Goal: Transaction & Acquisition: Purchase product/service

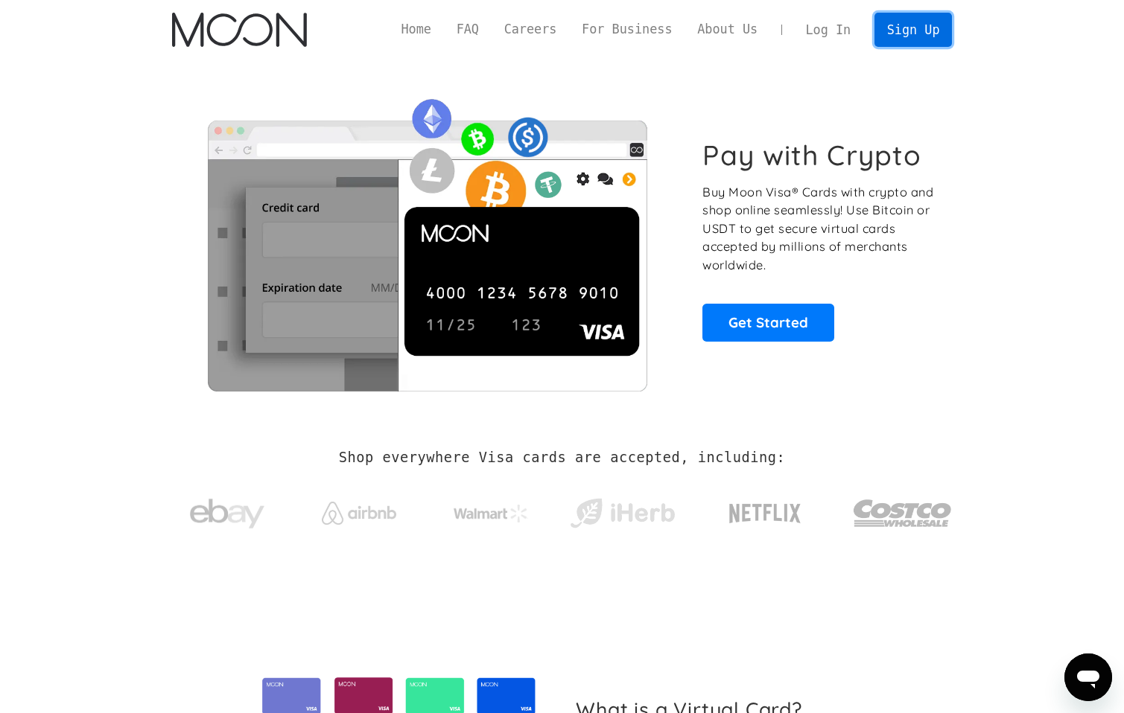
click at [906, 38] on link "Sign Up" at bounding box center [912, 30] width 77 height 34
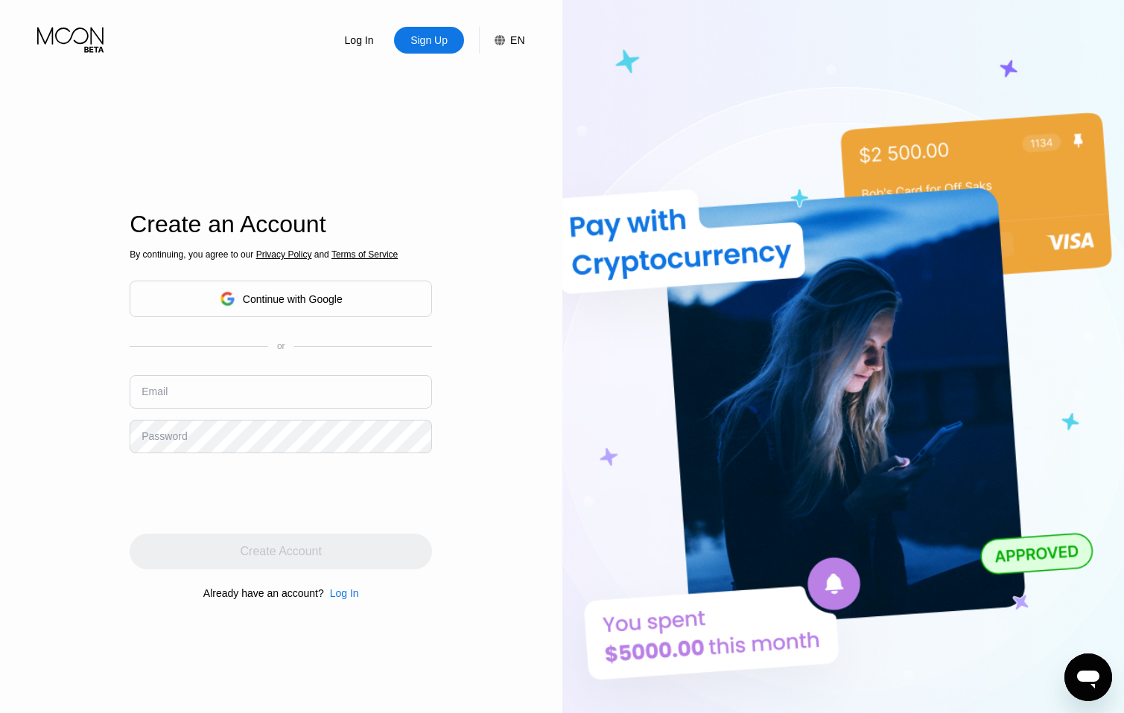
click at [247, 387] on input "text" at bounding box center [281, 392] width 302 height 34
paste input "sinnernosaintsol@gmail.com"
drag, startPoint x: 169, startPoint y: 400, endPoint x: 124, endPoint y: 406, distance: 45.8
click at [123, 404] on div "Log In Sign Up EN Language English Save Create an Account By continuing, you ag…" at bounding box center [281, 392] width 562 height 785
type input "sinnernosaintsol@gmail.com"
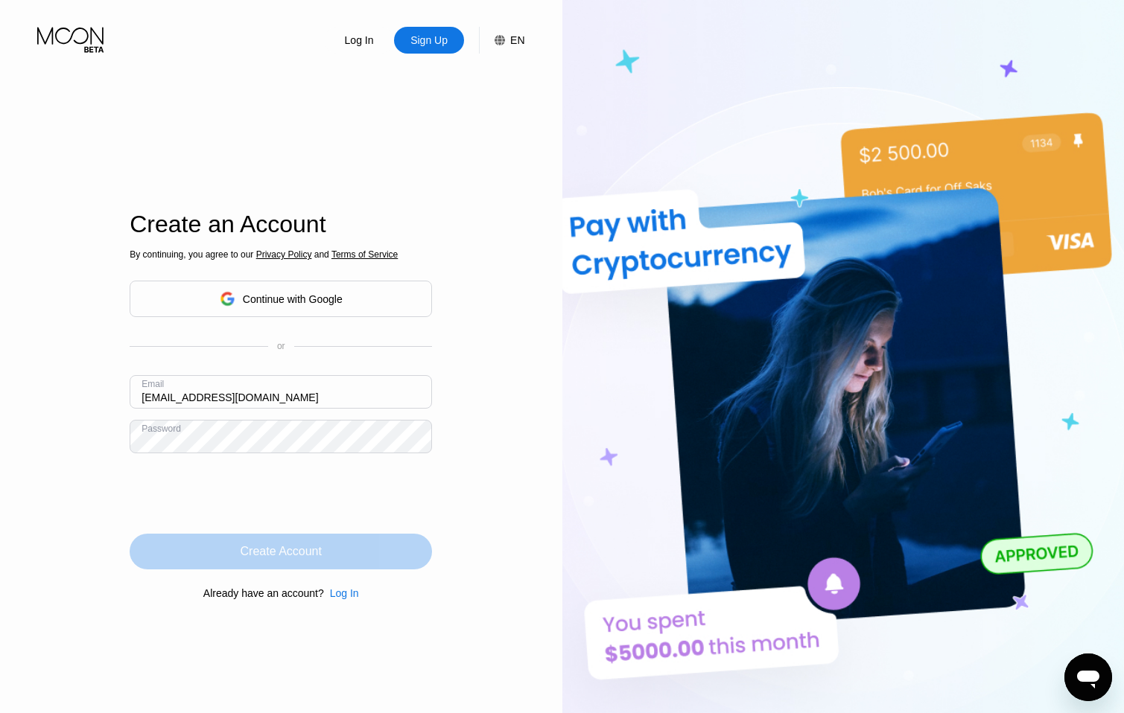
click at [344, 562] on div "Create Account" at bounding box center [281, 552] width 302 height 36
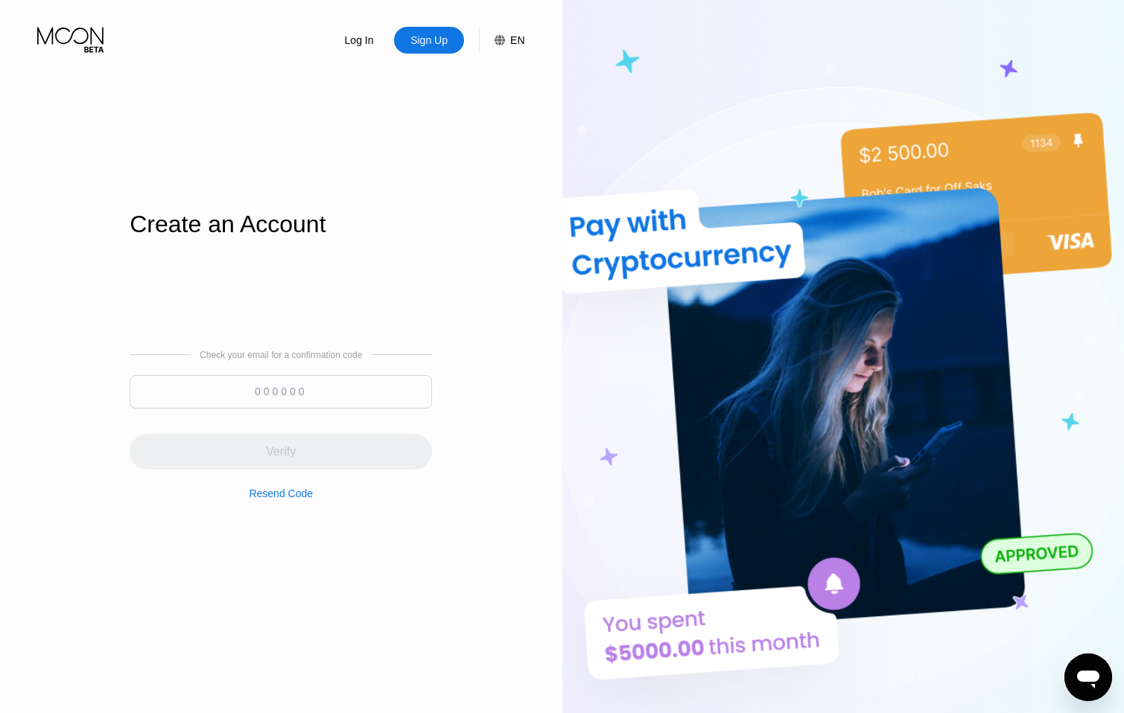
paste input "106918"
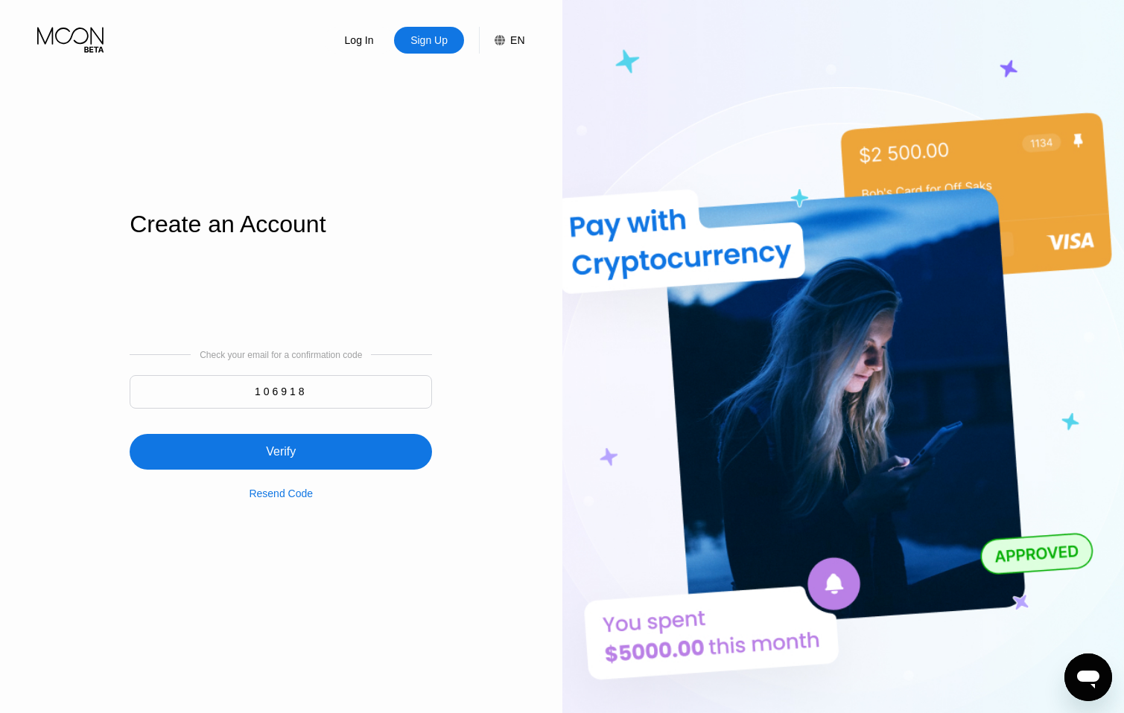
type input "106918"
click at [330, 454] on div "Verify" at bounding box center [281, 452] width 302 height 36
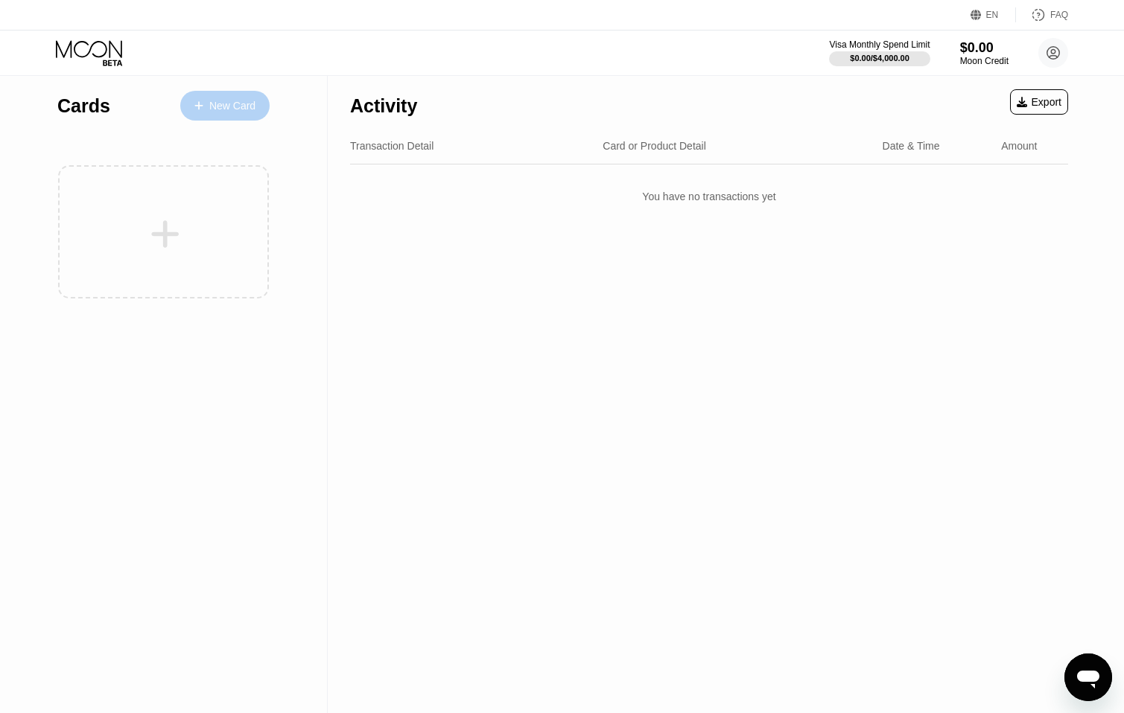
click at [233, 109] on div "New Card" at bounding box center [232, 106] width 46 height 13
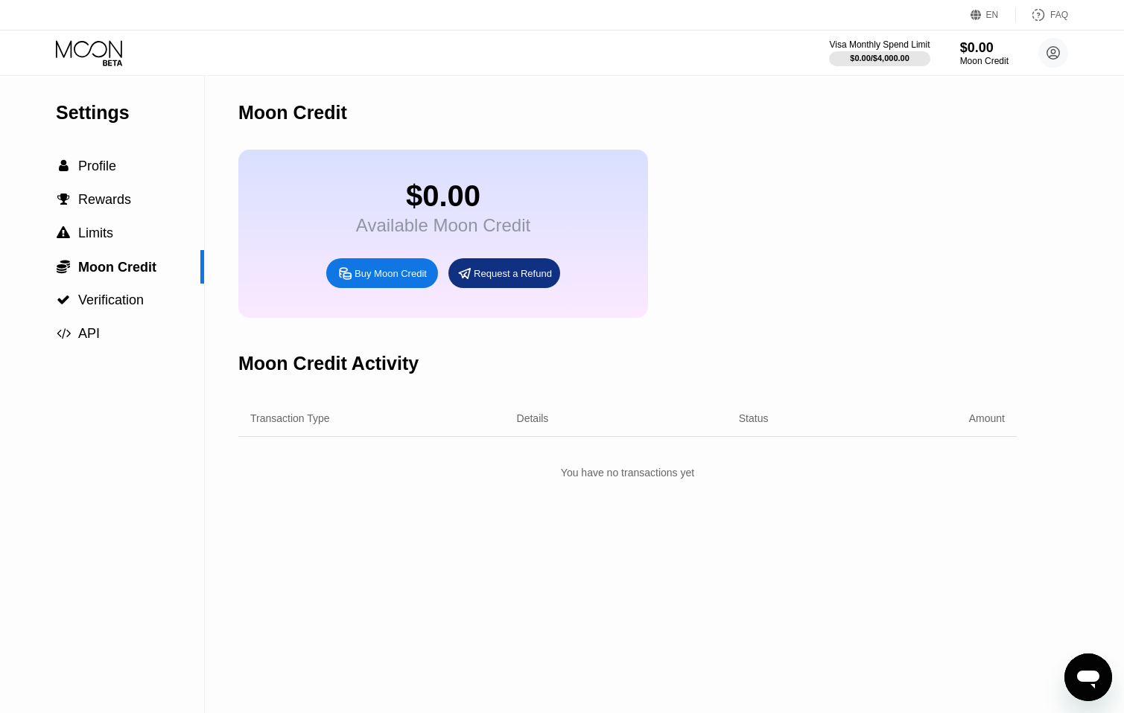
click at [445, 97] on div "Moon Credit" at bounding box center [627, 113] width 778 height 74
drag, startPoint x: 725, startPoint y: 294, endPoint x: 656, endPoint y: 261, distance: 76.3
click at [725, 295] on div "$0.00 Available Moon Credit Buy Moon Credit Request a Refund" at bounding box center [627, 234] width 778 height 168
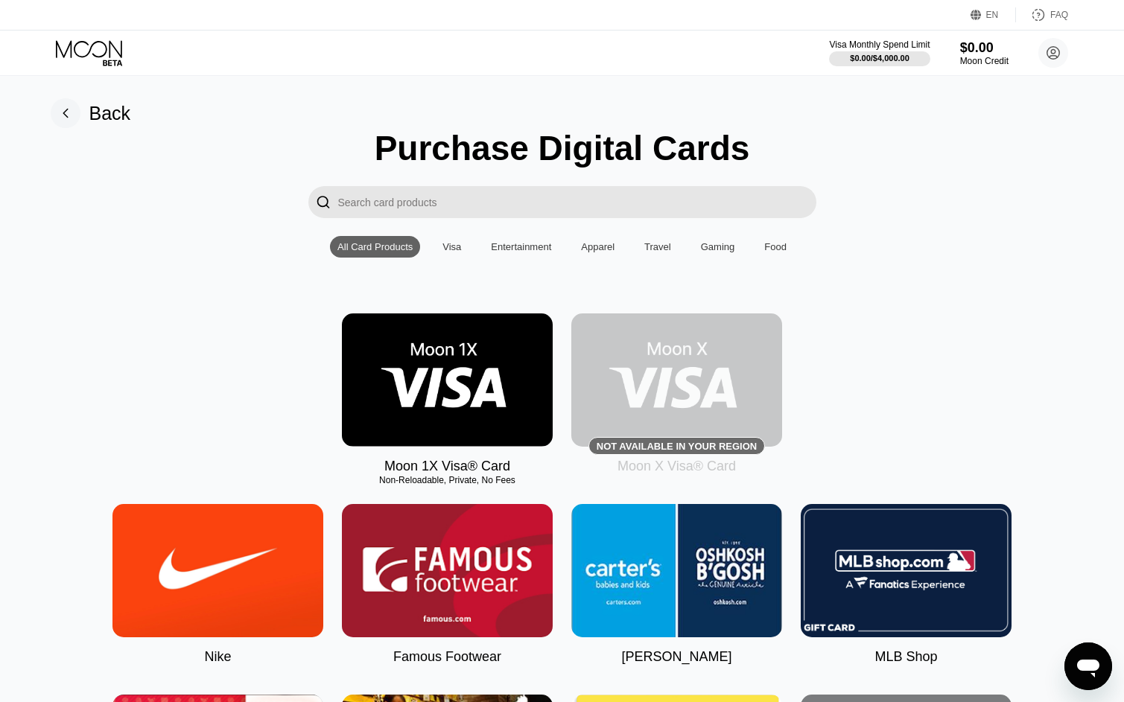
click at [955, 56] on div "Visa Monthly Spend Limit $0.00 / $4,000.00 $0.00 Moon Credit sinnernosaintsol@g…" at bounding box center [948, 53] width 239 height 30
click at [967, 57] on div "Moon Credit" at bounding box center [984, 61] width 48 height 10
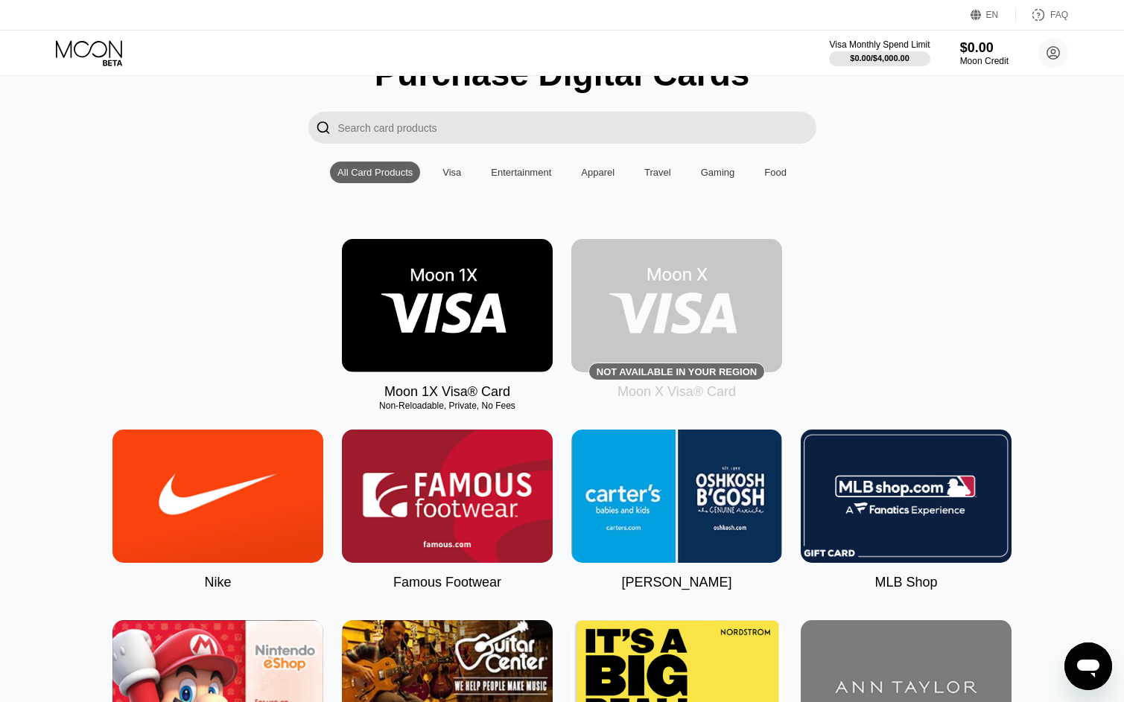
click at [519, 317] on img at bounding box center [447, 305] width 211 height 133
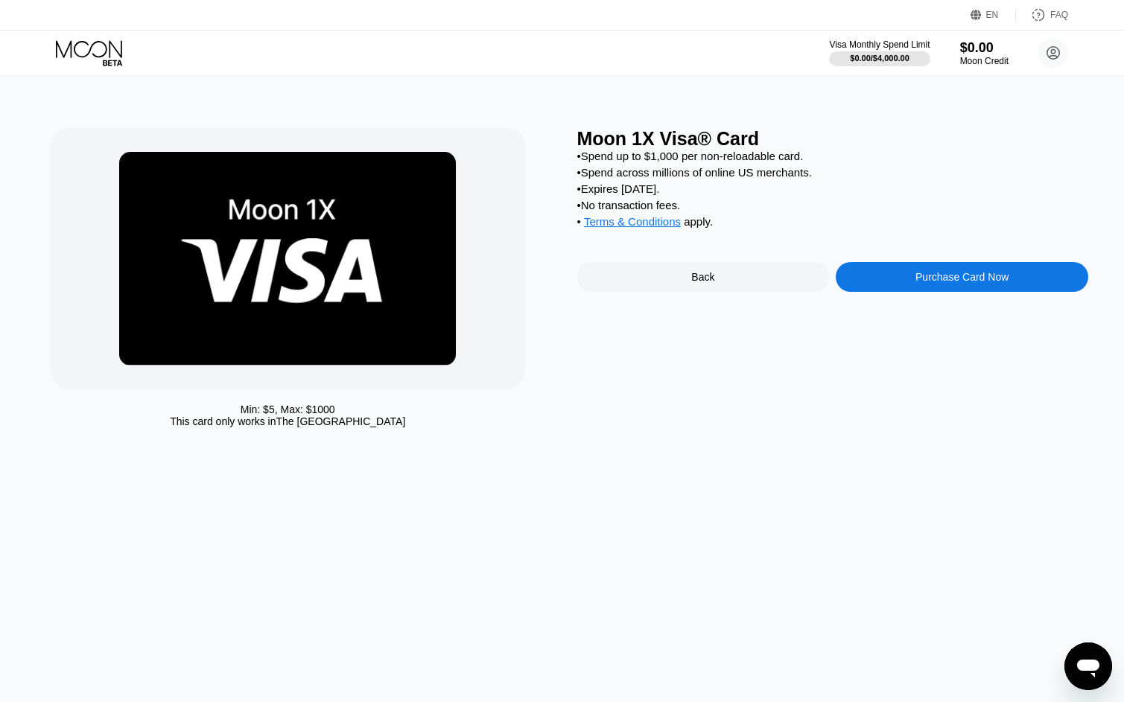
click at [925, 283] on div "Purchase Card Now" at bounding box center [961, 277] width 93 height 12
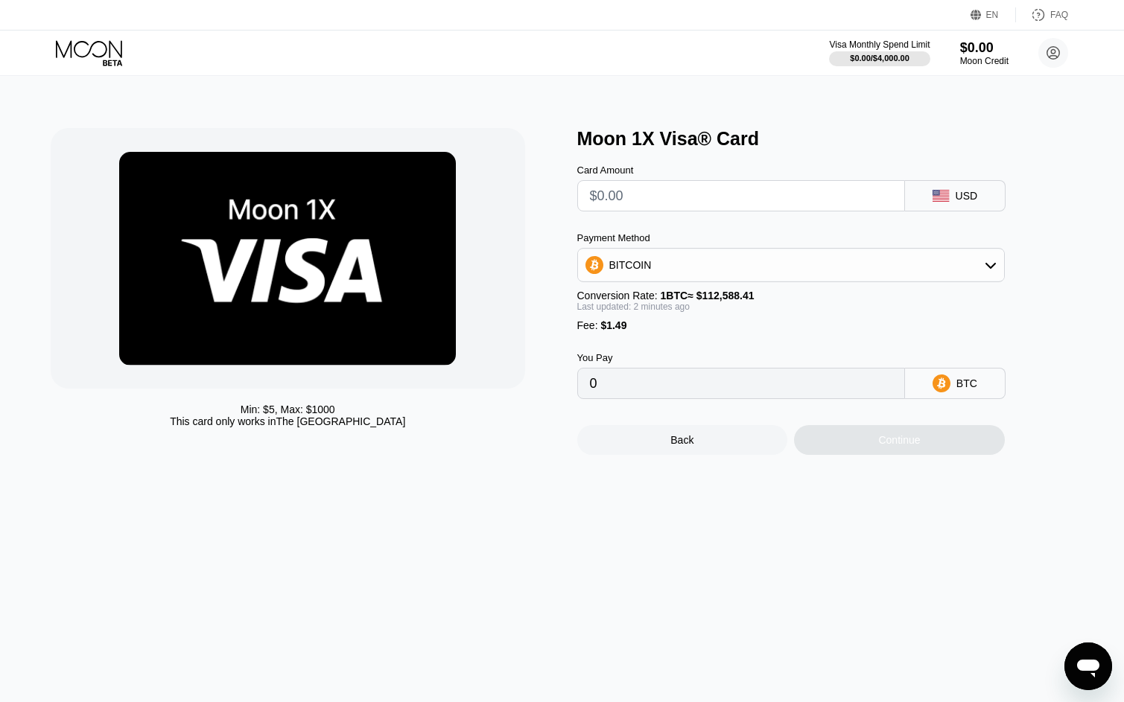
click at [698, 206] on input "text" at bounding box center [741, 196] width 302 height 30
type input "$15"
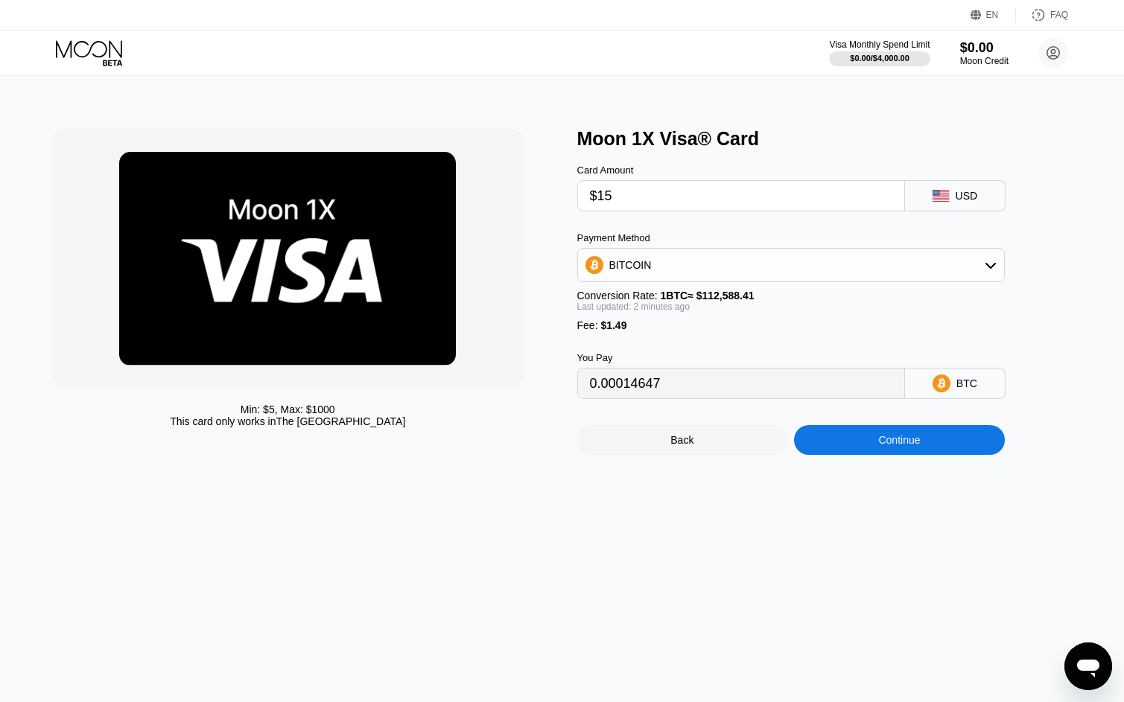
type input "0.00014647"
type input "$15"
drag, startPoint x: 740, startPoint y: 400, endPoint x: 549, endPoint y: 408, distance: 191.6
click at [549, 408] on div "Min: $ 5 , Max: $ 1000 This card only works in The United States Moon 1X Visa® …" at bounding box center [562, 291] width 1023 height 327
type input "0.00014643"
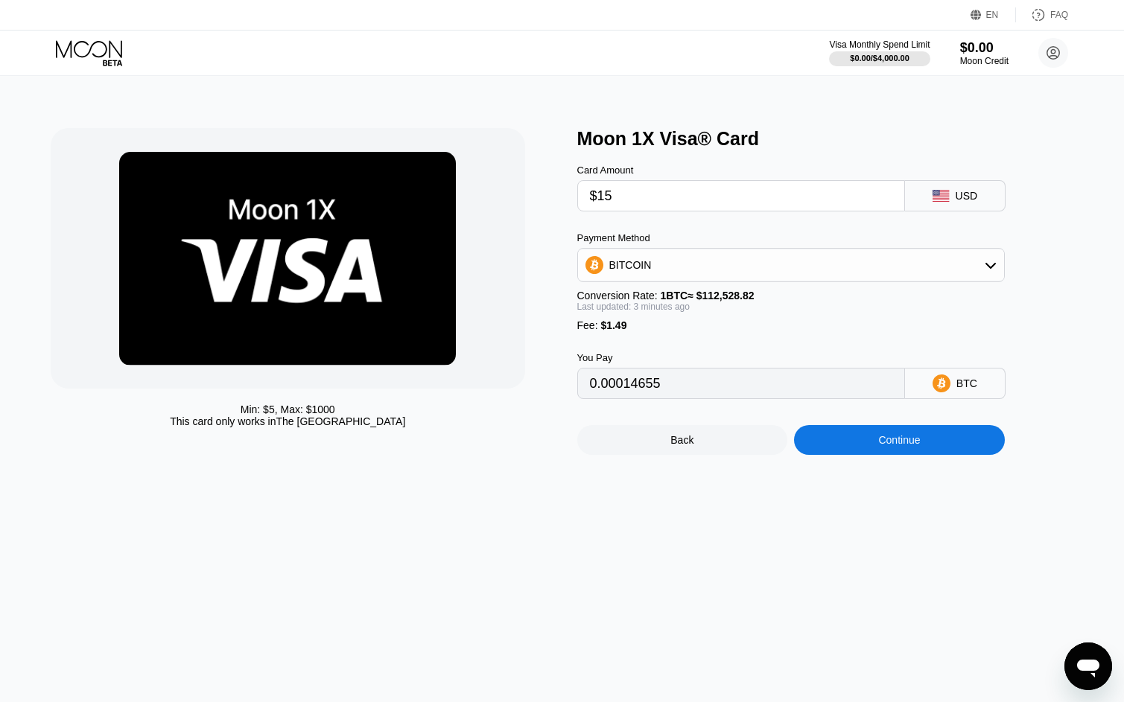
type input "0.00014658"
type input "0.00014660"
click at [691, 200] on input "$15" at bounding box center [741, 196] width 302 height 30
type input "$1"
type input "0.00002214"
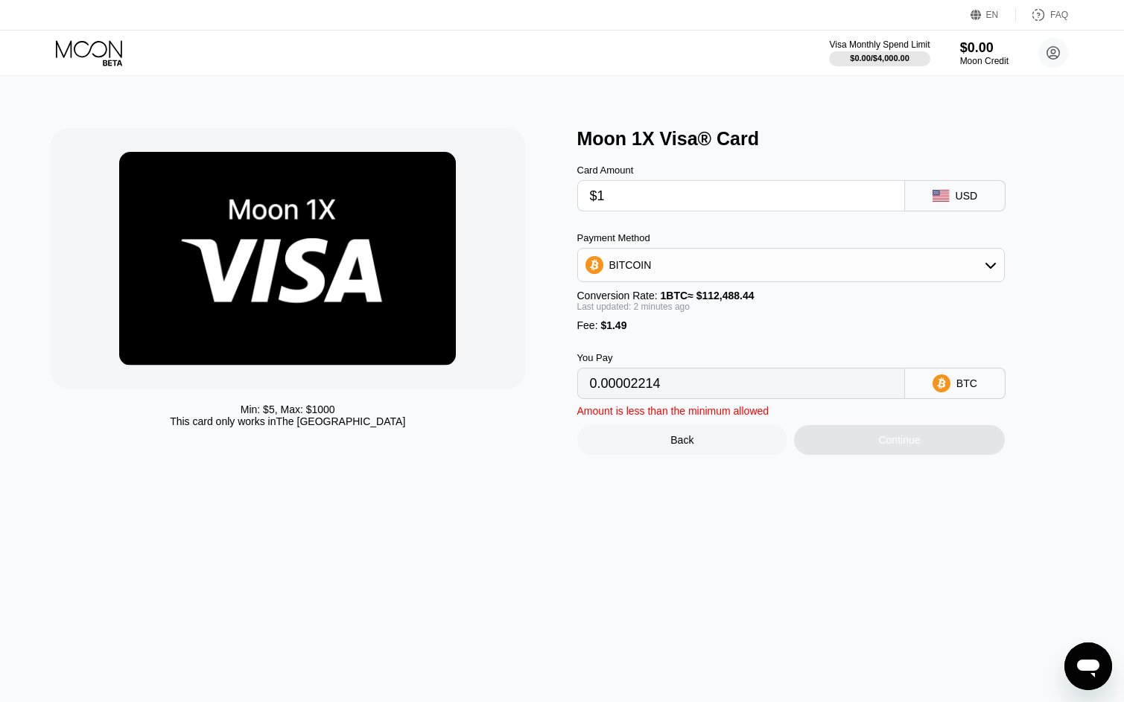
type input "$17"
type input "0.00016438"
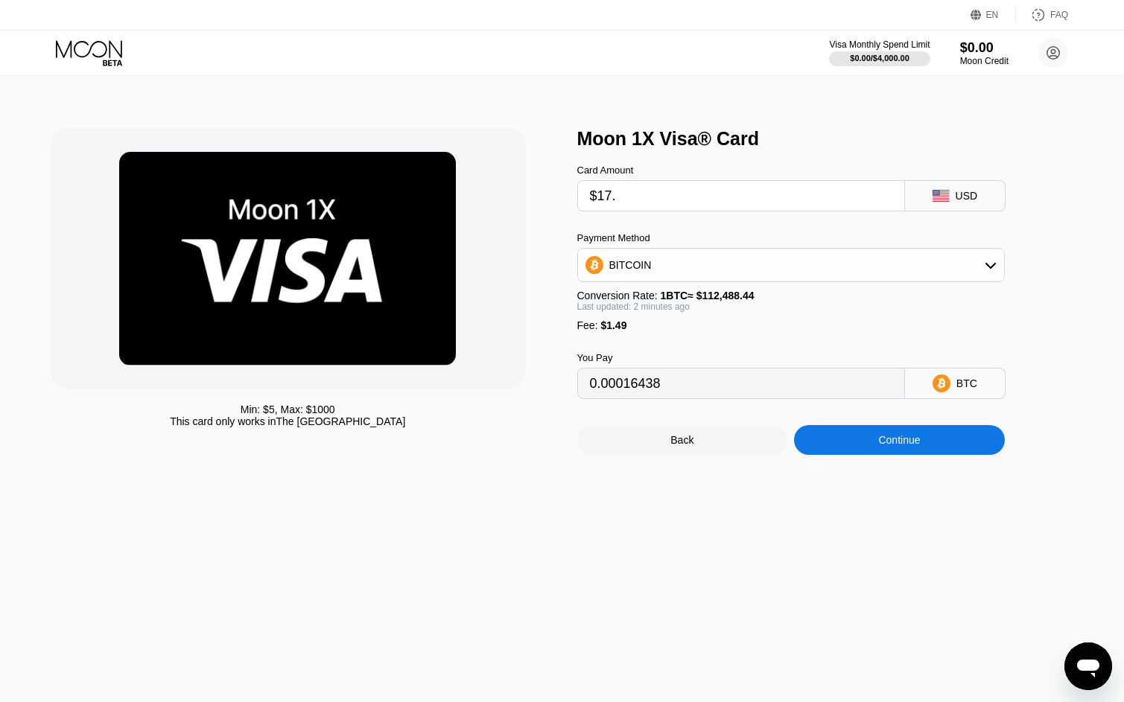
type input "$17.5"
type input "0.00016882"
type input "$17."
type input "0.00016438"
type input "$17"
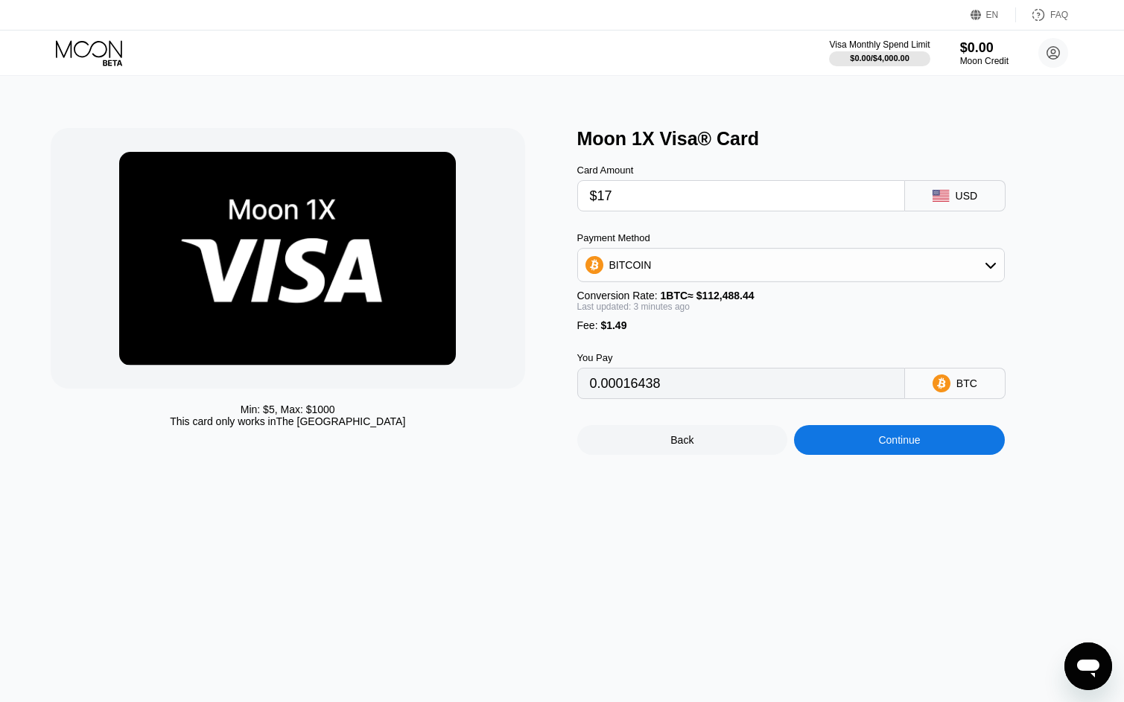
type input "$17"
click at [937, 455] on div "Continue" at bounding box center [899, 440] width 211 height 30
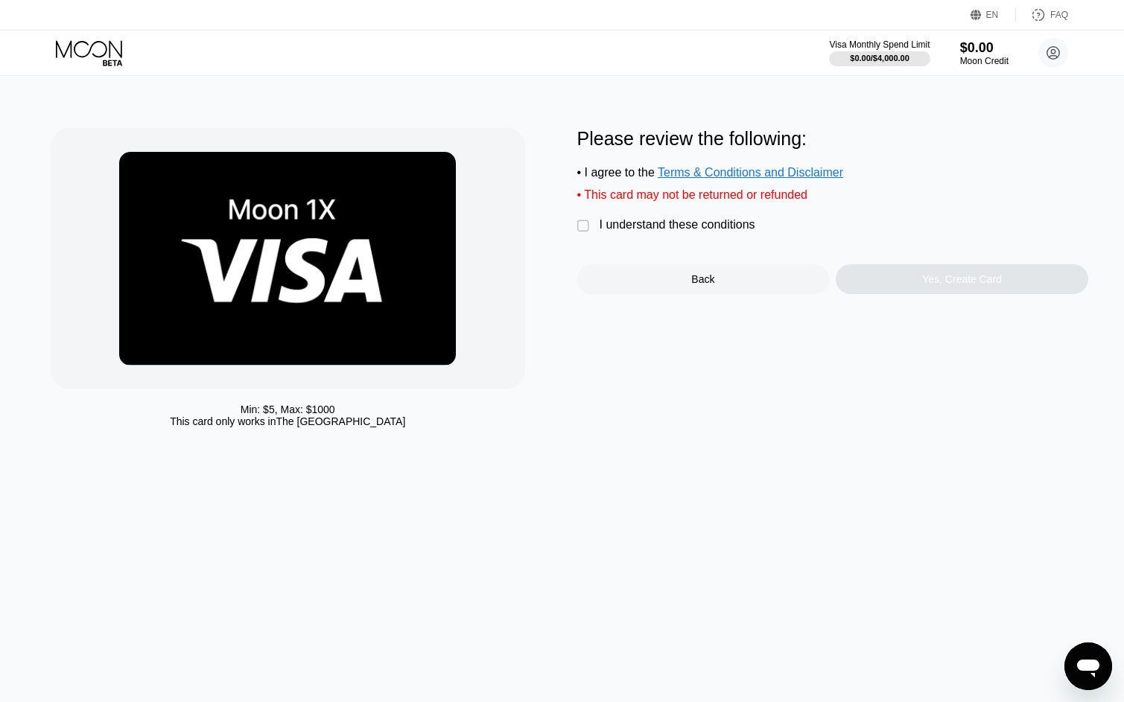
click at [587, 234] on div "" at bounding box center [584, 226] width 15 height 15
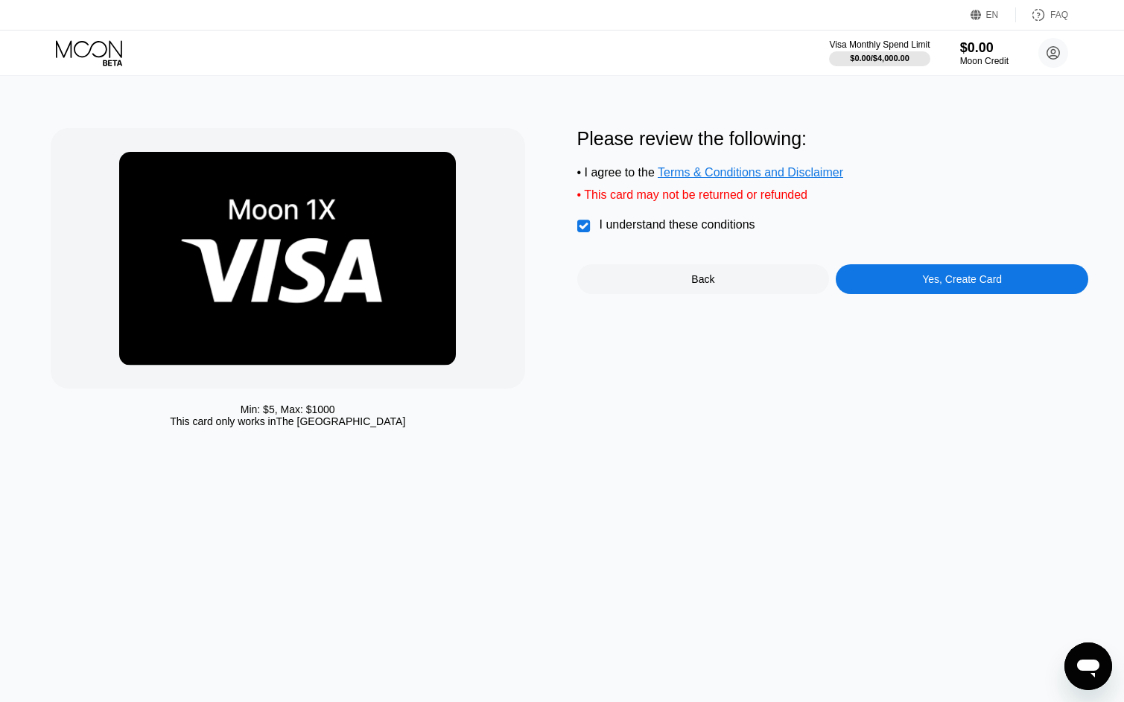
click at [880, 290] on div "Yes, Create Card" at bounding box center [962, 279] width 252 height 30
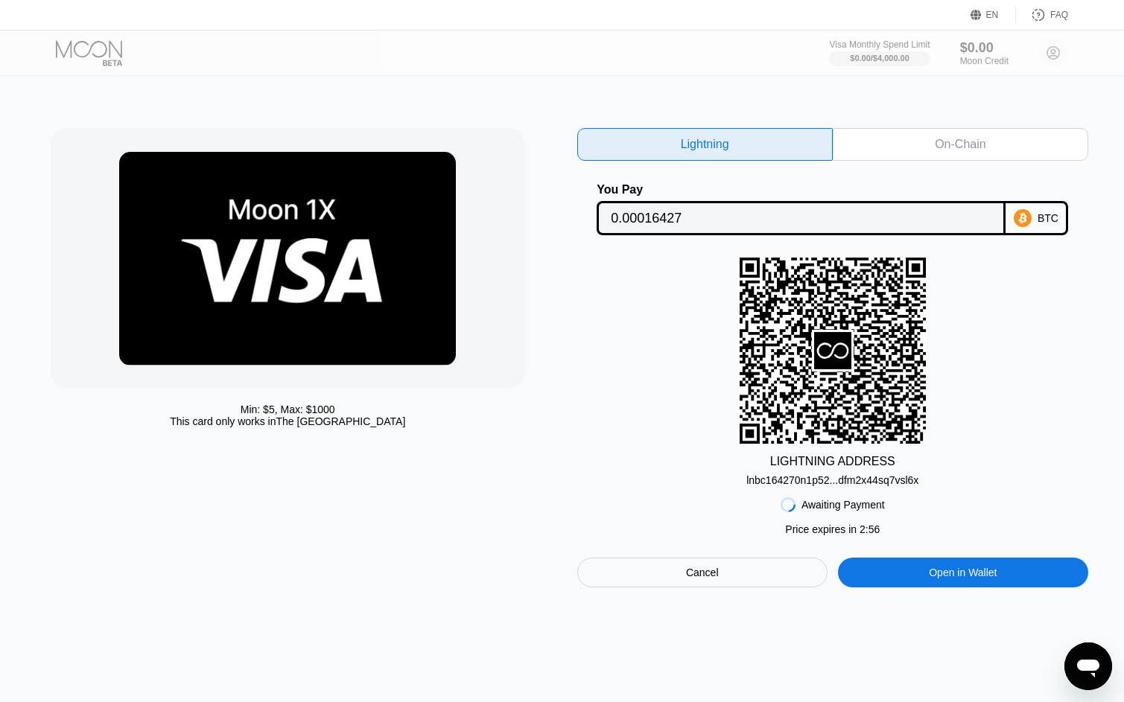
click at [877, 141] on div "On-Chain" at bounding box center [960, 144] width 255 height 33
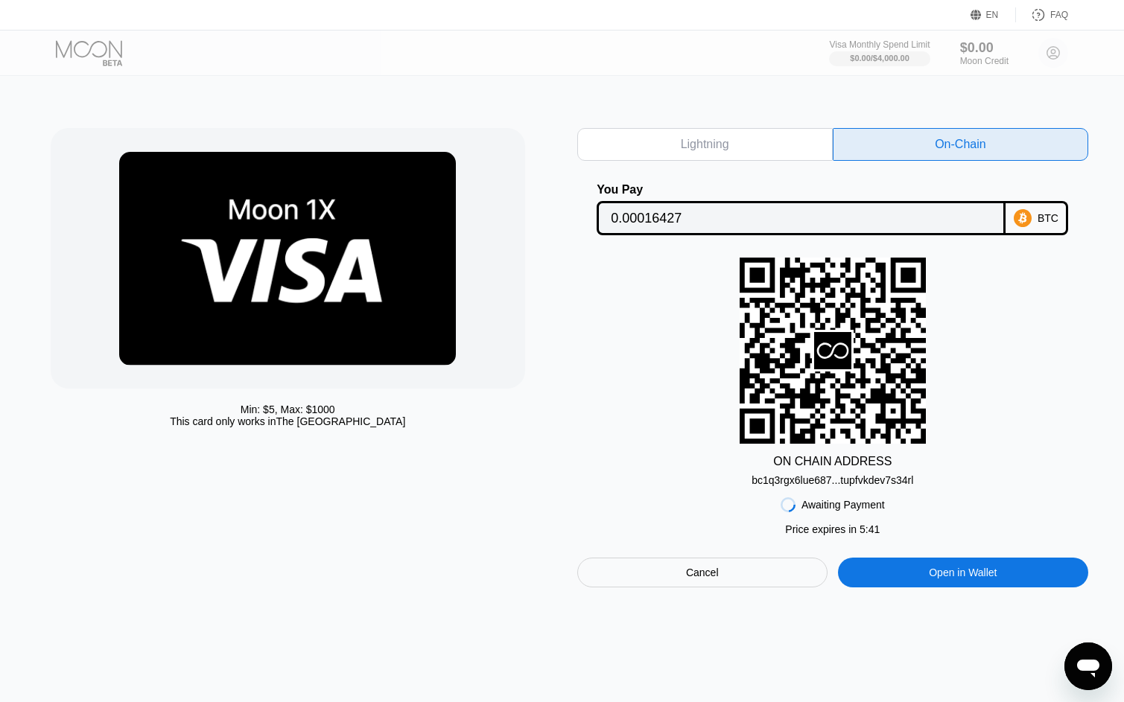
click at [722, 145] on div "Lightning" at bounding box center [705, 144] width 48 height 15
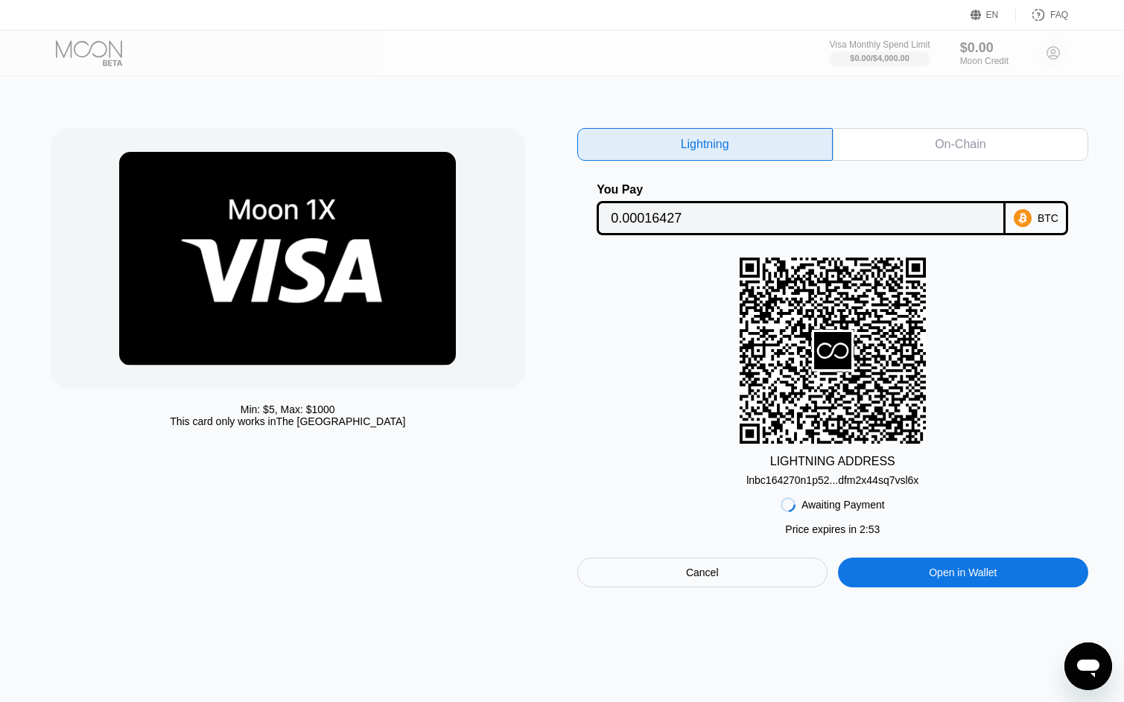
click at [891, 147] on div "On-Chain" at bounding box center [960, 144] width 255 height 33
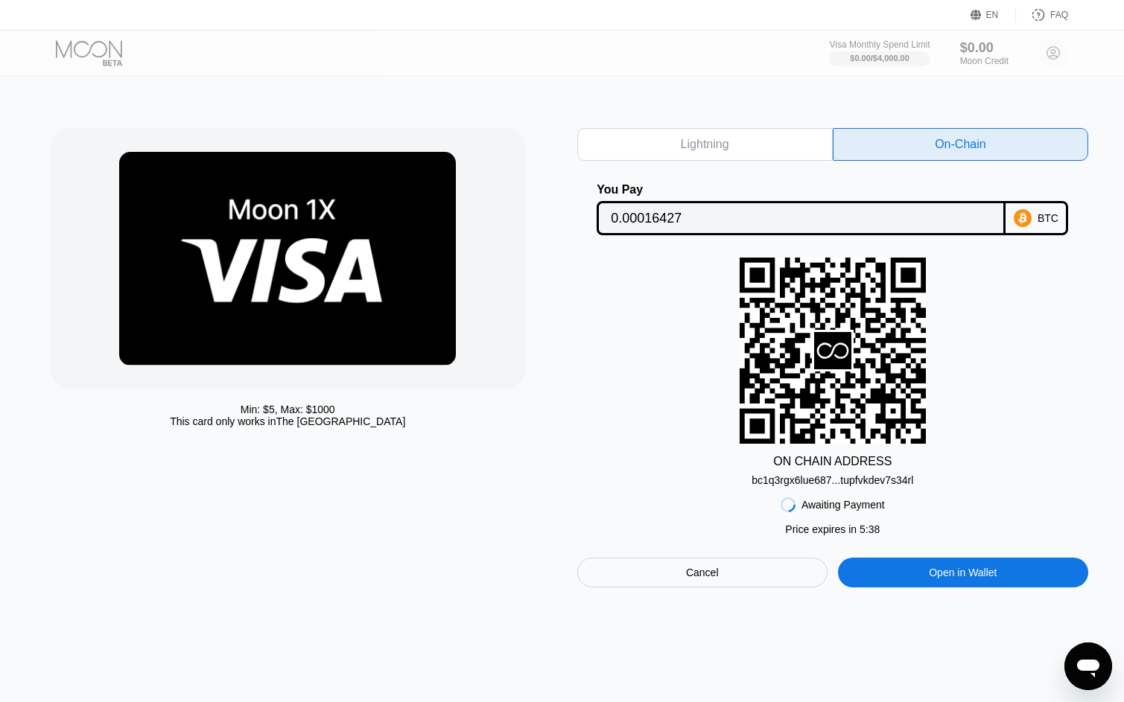
click at [783, 485] on div "bc1q3rgx6lue687...tupfvkdev7s34rl" at bounding box center [832, 480] width 162 height 12
click at [684, 220] on input "0.00016427" at bounding box center [801, 218] width 381 height 30
click at [1022, 328] on div "ON CHAIN ADDRESS bc1q3rgx6lue687...tupfvkdev7s34rl" at bounding box center [833, 372] width 512 height 229
click at [689, 217] on input "0.00016427" at bounding box center [801, 218] width 381 height 30
click at [527, 133] on div "Min: $ 5 , Max: $ 1000 This card only works in The United States" at bounding box center [307, 357] width 512 height 459
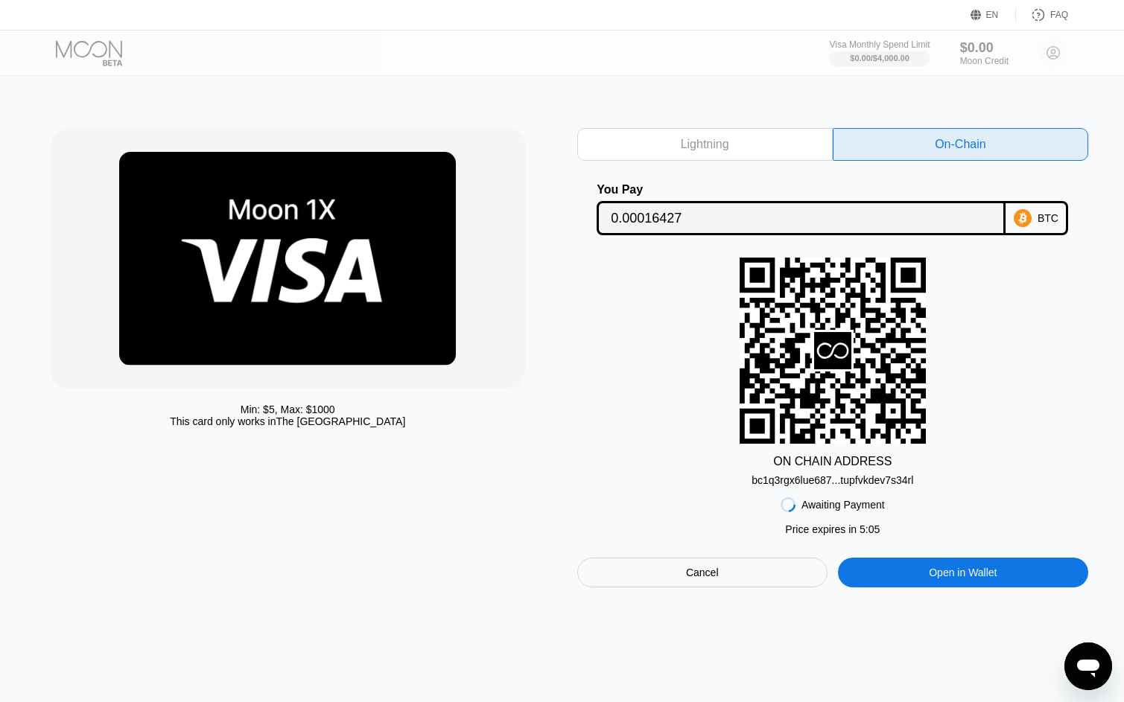
click at [845, 485] on div "bc1q3rgx6lue687...tupfvkdev7s34rl" at bounding box center [832, 480] width 162 height 12
click at [1001, 331] on div "ON CHAIN ADDRESS bc1q3rgx6lue687...tupfvkdev7s34rl" at bounding box center [833, 372] width 512 height 229
click at [845, 486] on div "bc1q3rgx6lue687...tupfvkdev7s34rl" at bounding box center [832, 480] width 162 height 12
click at [1023, 357] on div "ON CHAIN ADDRESS bc1q3rgx6lue687...tupfvkdev7s34rl" at bounding box center [833, 372] width 512 height 229
click at [862, 480] on div "bc1q3rgx6lue687...tupfvkdev7s34rl" at bounding box center [832, 480] width 162 height 12
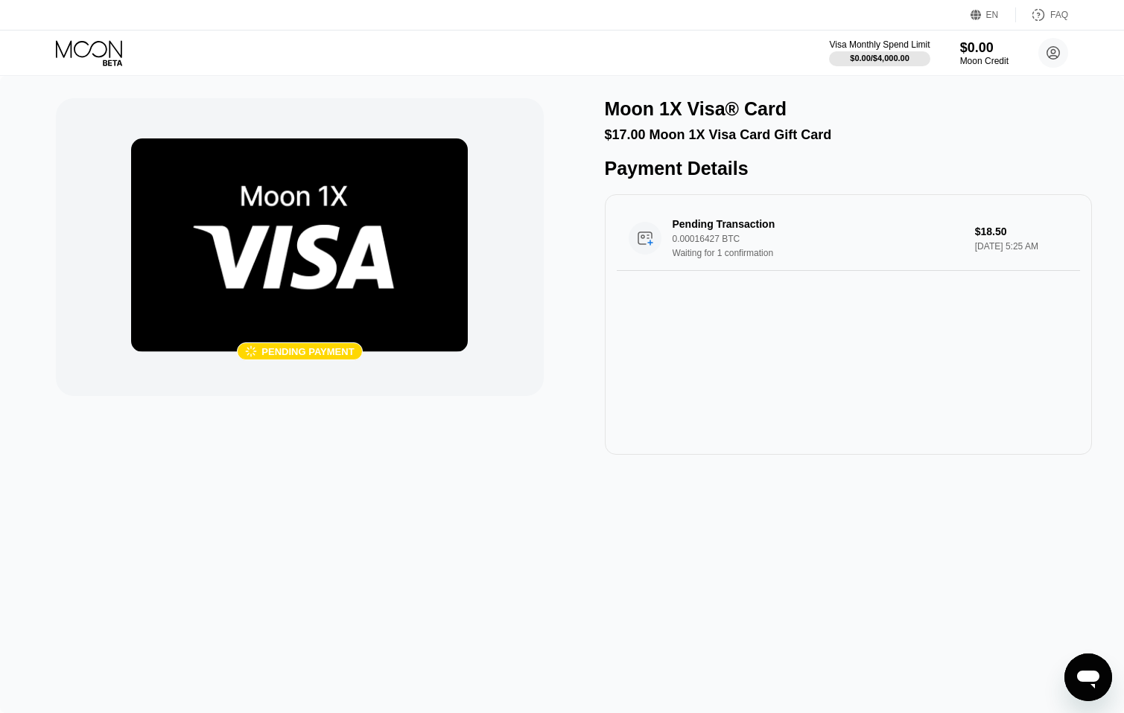
click at [319, 350] on div "Pending payment" at bounding box center [307, 351] width 92 height 11
click at [471, 363] on div " Pending payment" at bounding box center [299, 247] width 487 height 298
click at [389, 247] on img at bounding box center [299, 246] width 337 height 214
click at [795, 244] on div "0.00016427 BTC" at bounding box center [822, 239] width 301 height 10
click at [833, 258] on div "Waiting for 1 confirmation" at bounding box center [822, 253] width 301 height 10
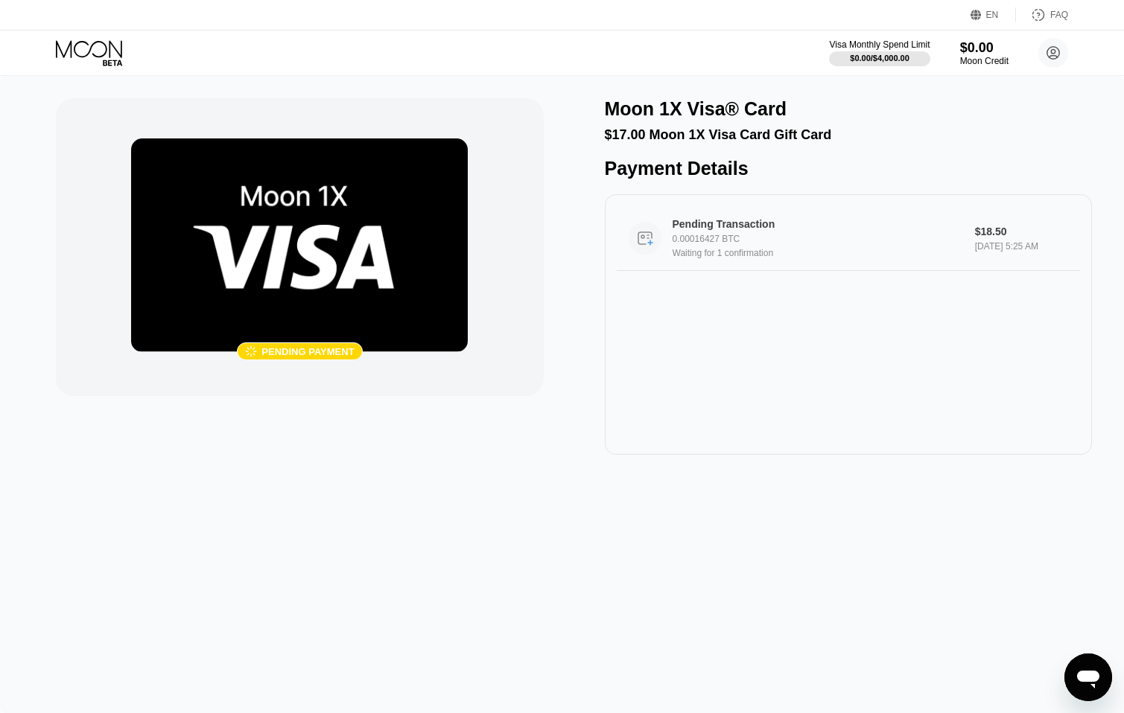
click at [786, 244] on div "0.00016427 BTC" at bounding box center [822, 239] width 301 height 10
click at [371, 249] on img at bounding box center [299, 246] width 337 height 214
click at [287, 351] on div "Pending payment" at bounding box center [307, 351] width 92 height 11
click at [234, 354] on div " Pending payment" at bounding box center [299, 352] width 337 height 18
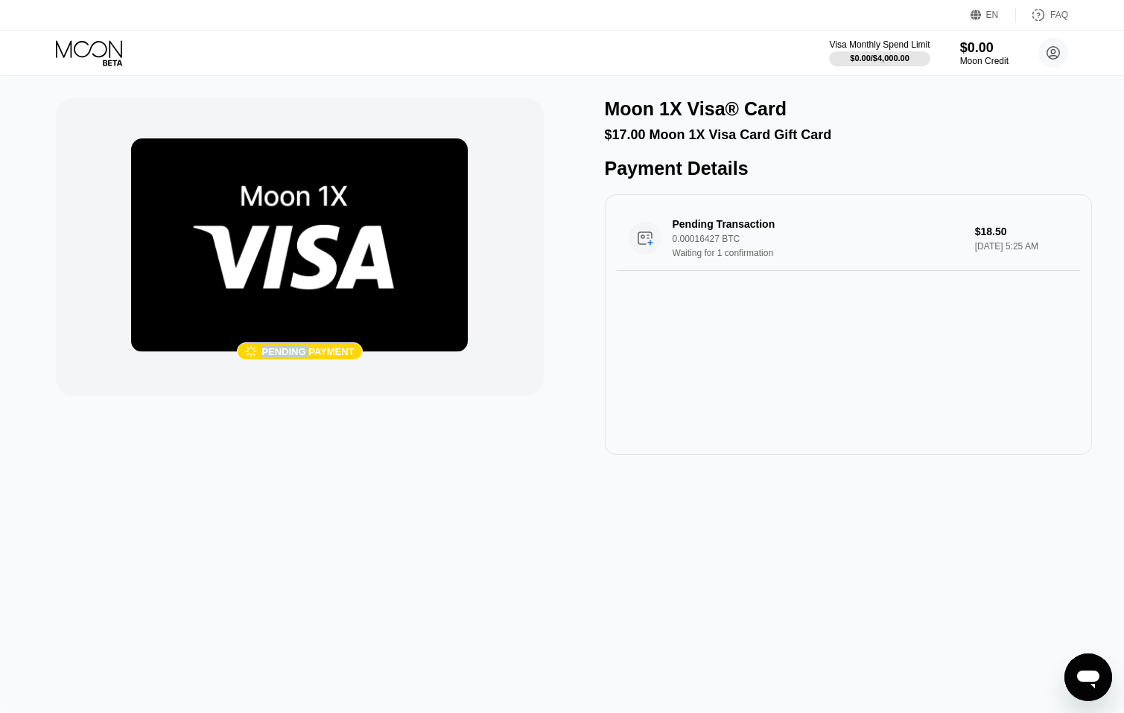
click at [235, 391] on div " Pending payment" at bounding box center [299, 247] width 487 height 298
click at [973, 54] on div "$0.00" at bounding box center [984, 47] width 50 height 16
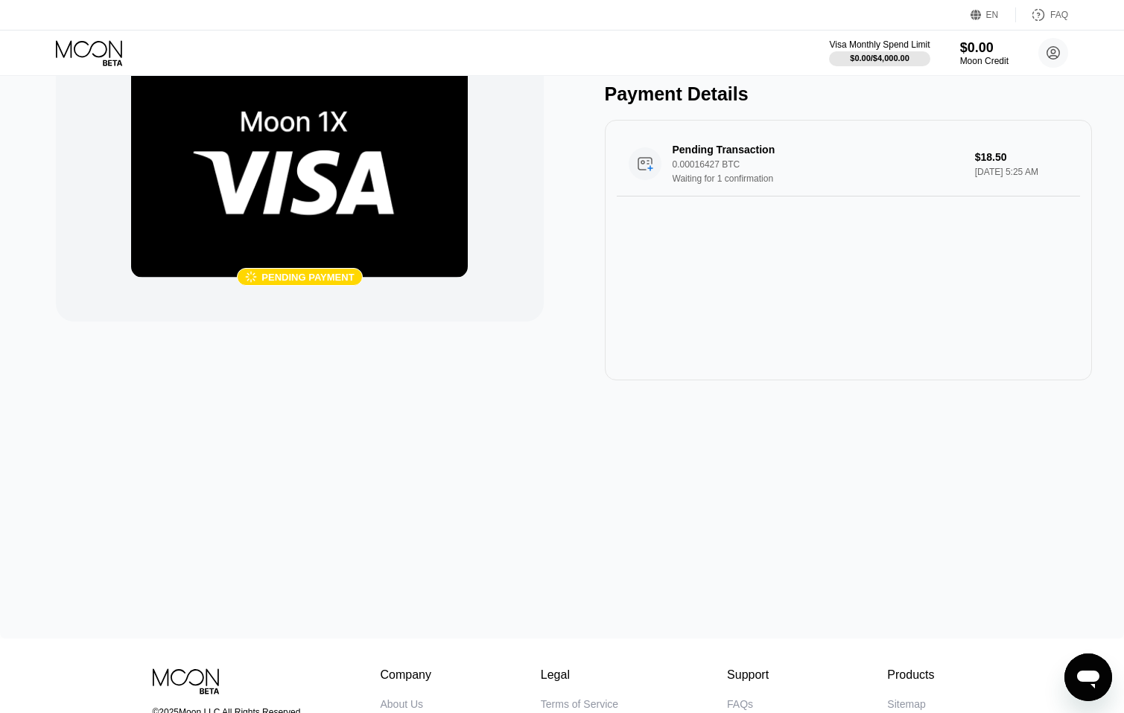
click at [325, 273] on div "Pending payment" at bounding box center [307, 277] width 92 height 11
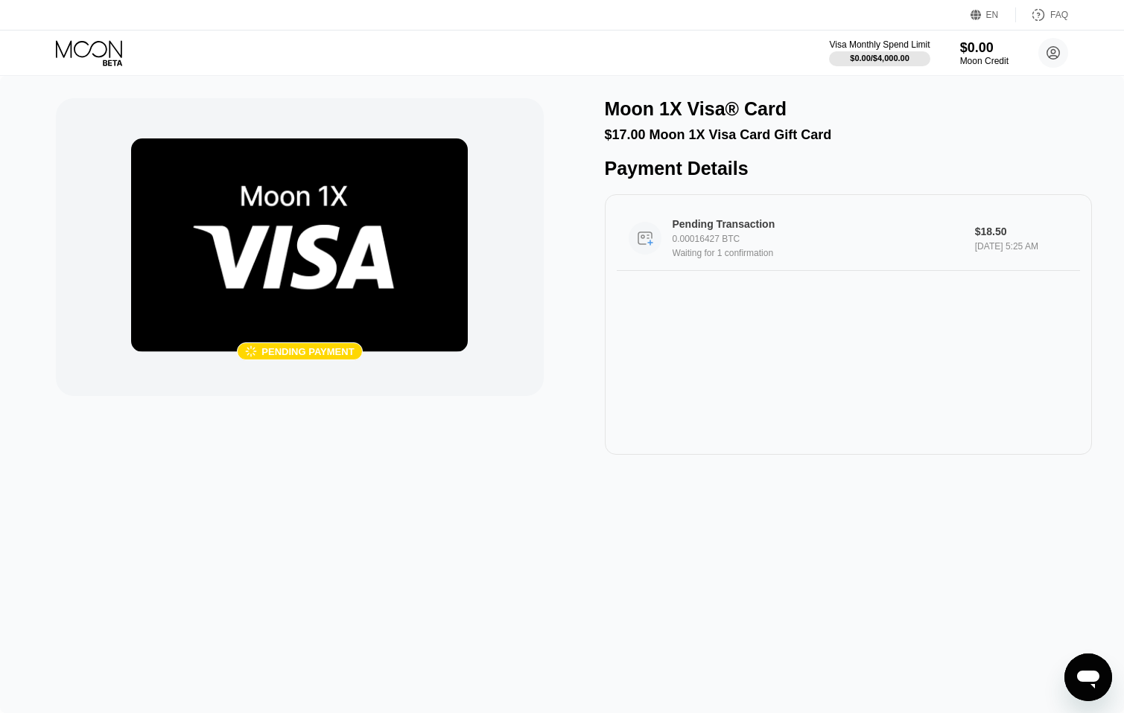
click at [707, 258] on div "Waiting for 1 confirmation" at bounding box center [822, 253] width 301 height 10
click at [319, 350] on div "Pending payment" at bounding box center [307, 351] width 92 height 11
click at [355, 321] on img at bounding box center [299, 246] width 337 height 214
click at [344, 270] on img at bounding box center [299, 246] width 337 height 214
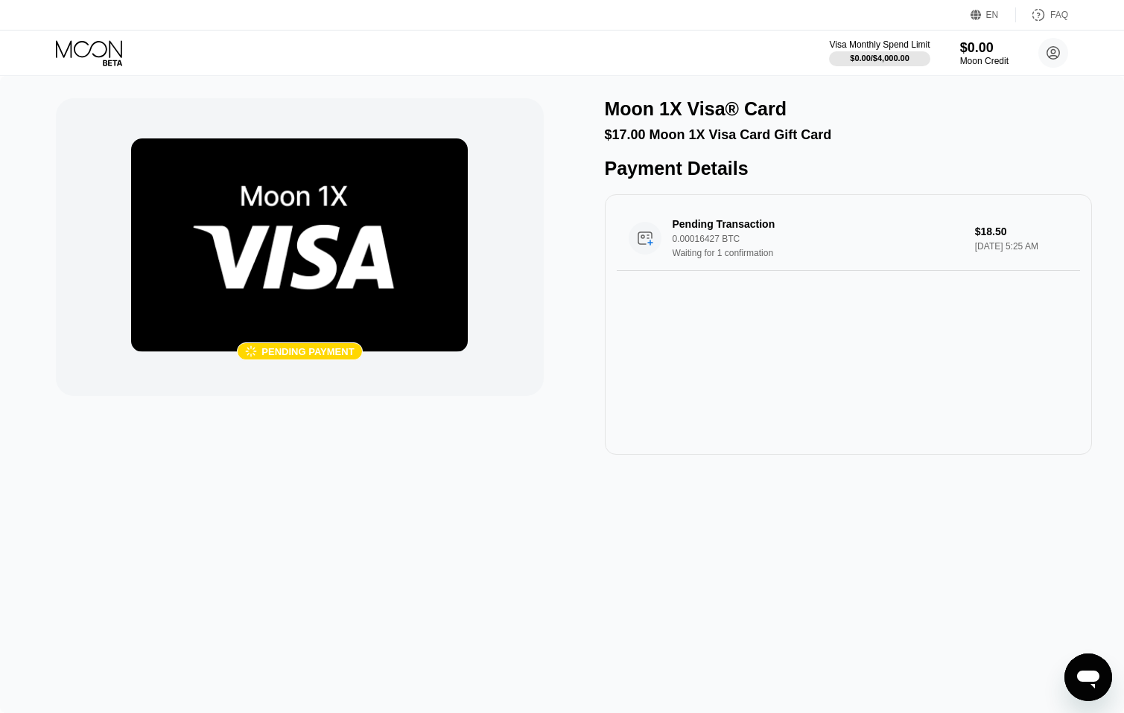
click at [344, 270] on img at bounding box center [299, 246] width 337 height 214
click at [1053, 61] on circle at bounding box center [1053, 53] width 30 height 30
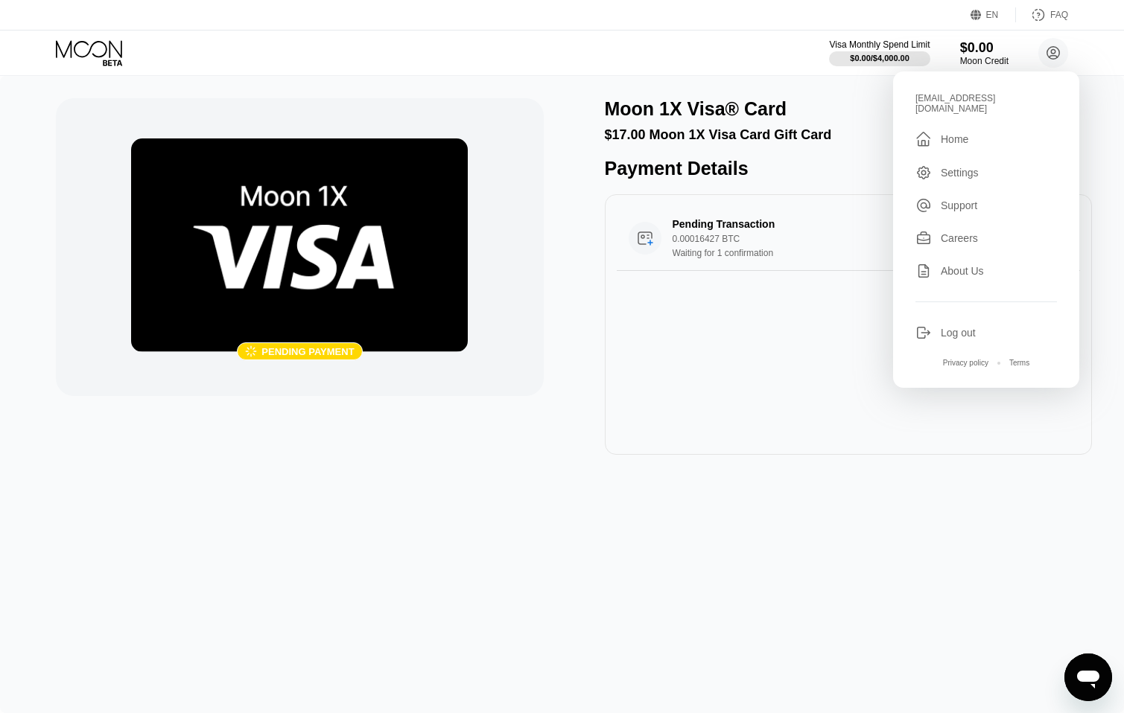
click at [588, 85] on div " Pending payment Moon 1X Visa® Card $17.00 Moon 1X Visa Card Gift Card Payment…" at bounding box center [562, 394] width 1124 height 637
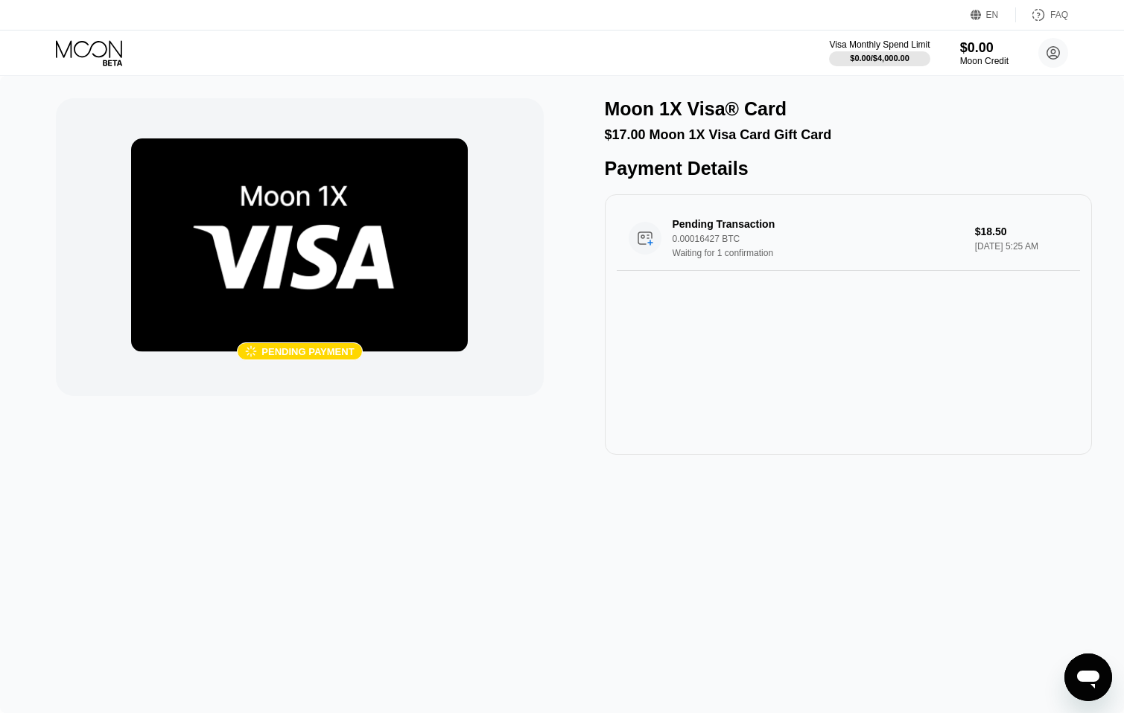
click at [1056, 51] on circle at bounding box center [1053, 53] width 30 height 30
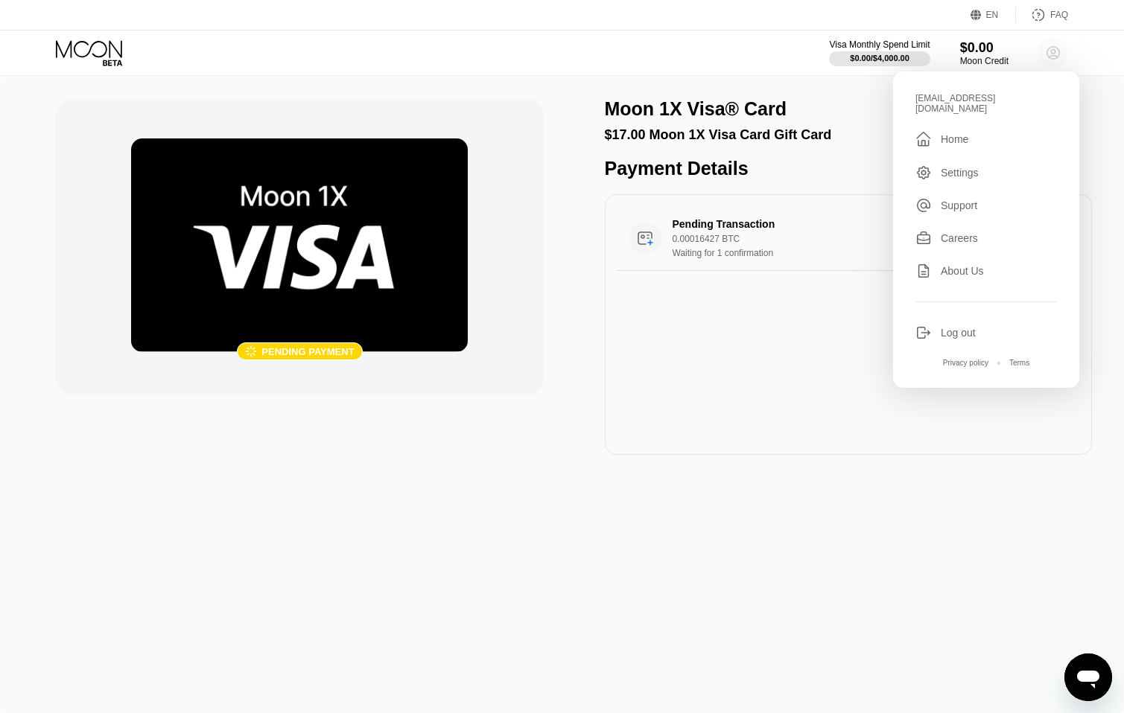
click at [1056, 51] on circle at bounding box center [1053, 53] width 30 height 30
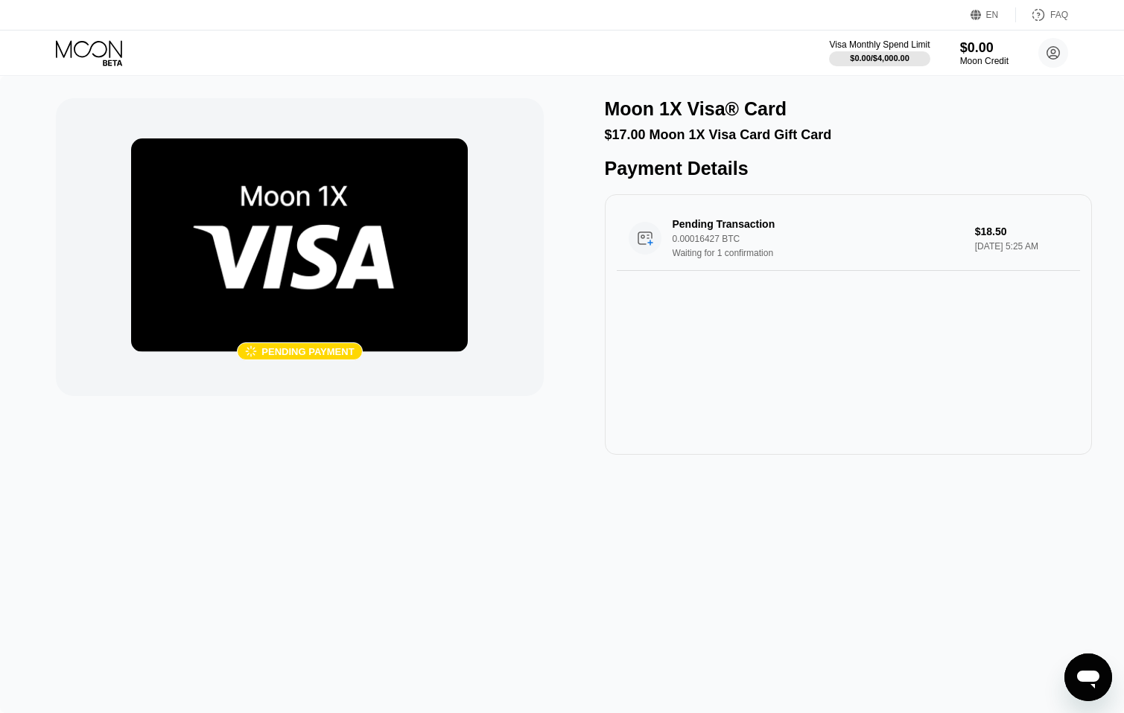
click at [456, 185] on img at bounding box center [299, 246] width 337 height 214
click at [400, 236] on img at bounding box center [299, 246] width 337 height 214
click at [397, 275] on img at bounding box center [299, 246] width 337 height 214
drag, startPoint x: 398, startPoint y: 275, endPoint x: 397, endPoint y: 295, distance: 20.1
click at [398, 279] on img at bounding box center [299, 246] width 337 height 214
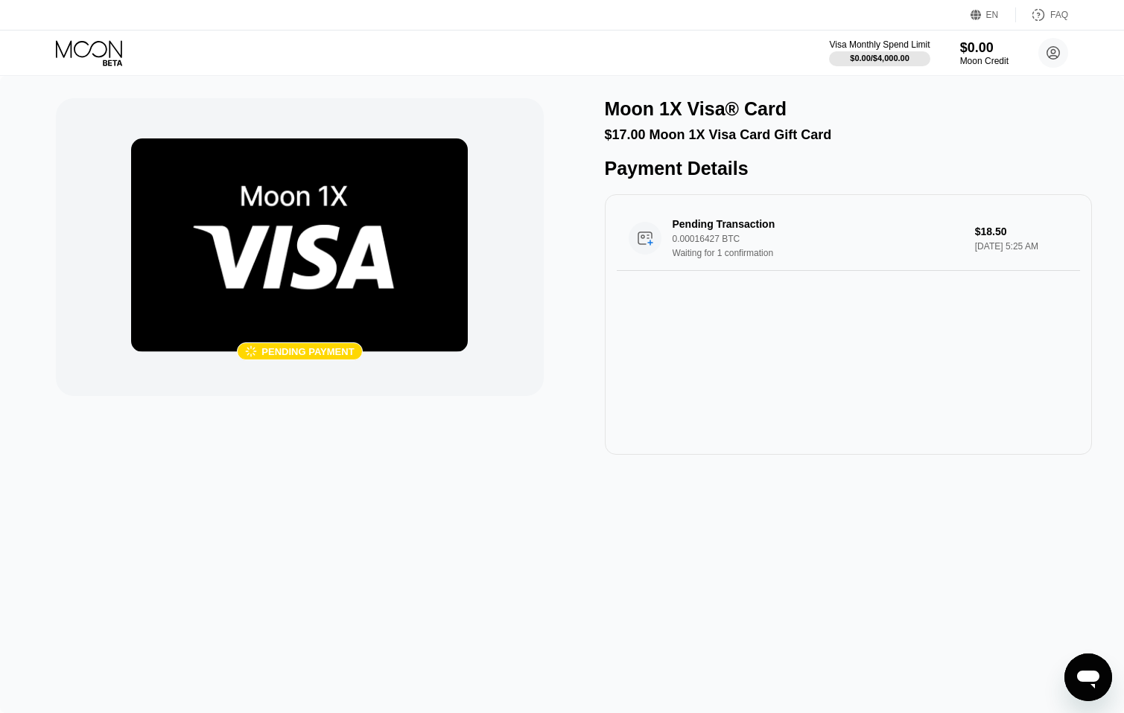
click at [397, 295] on img at bounding box center [299, 246] width 337 height 214
click at [394, 299] on img at bounding box center [299, 246] width 337 height 214
click at [364, 282] on img at bounding box center [299, 246] width 337 height 214
click at [688, 256] on div "Pending Transaction 0.00016427 BTC Waiting for 1 confirmation" at bounding box center [822, 238] width 301 height 40
click at [300, 352] on div "Pending payment" at bounding box center [307, 351] width 92 height 11
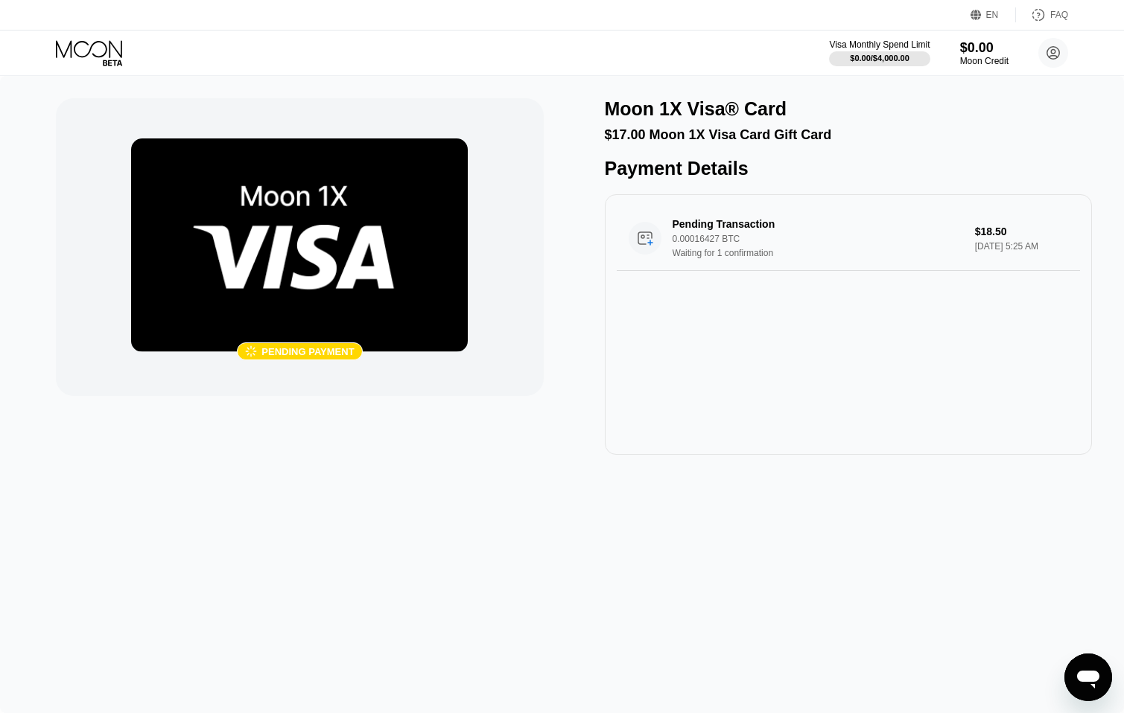
click at [528, 334] on div " Pending payment" at bounding box center [299, 247] width 487 height 298
click at [534, 255] on div " Pending payment" at bounding box center [299, 247] width 487 height 298
click at [914, 154] on div "Moon 1X Visa® Card $17.00 Moon 1X Visa Card Gift Card Payment Details Pending T…" at bounding box center [848, 276] width 487 height 357
click at [808, 258] on div "Pending Transaction 0.00016427 BTC Waiting for 1 confirmation" at bounding box center [822, 238] width 301 height 40
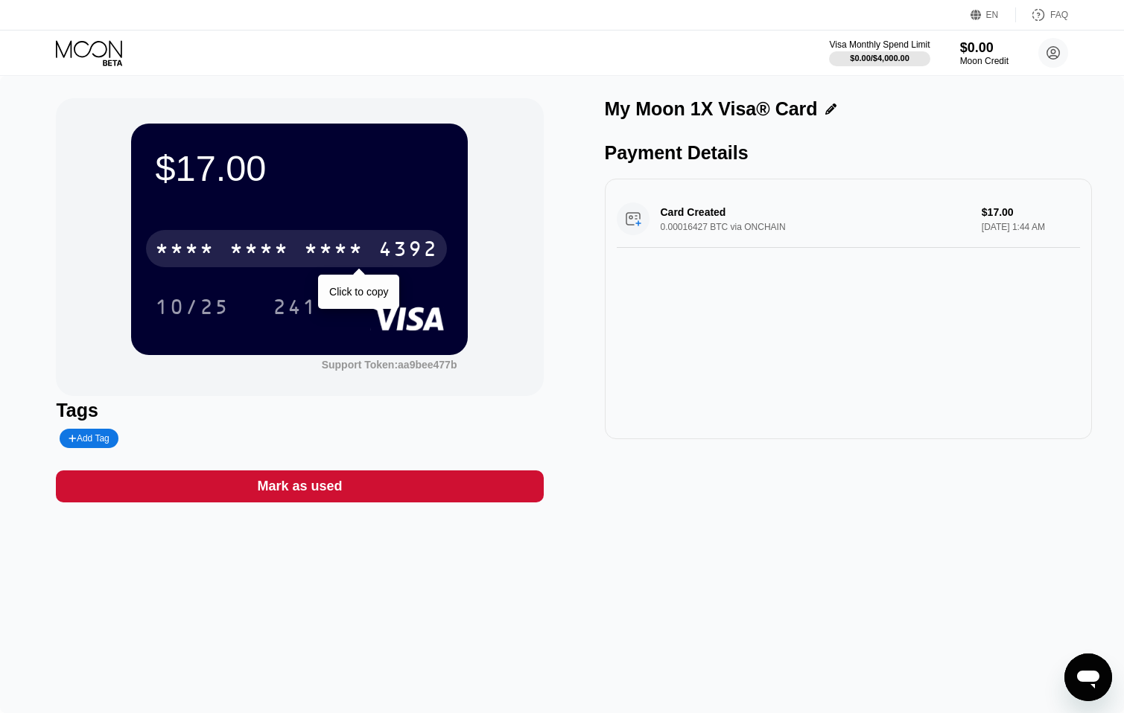
click at [244, 253] on div "* * * *" at bounding box center [259, 251] width 60 height 24
